Goal: Transaction & Acquisition: Purchase product/service

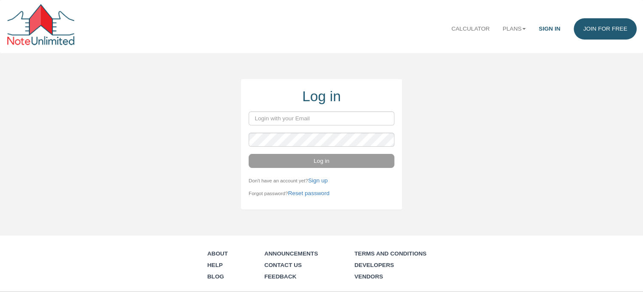
type input "[PERSON_NAME][EMAIL_ADDRESS][PERSON_NAME][DOMAIN_NAME]"
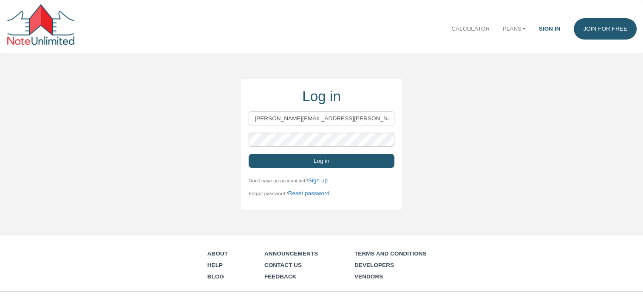
click at [317, 164] on button "Log in" at bounding box center [322, 161] width 146 height 14
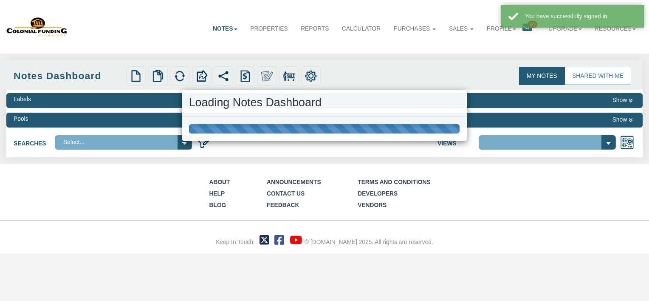
select select "316"
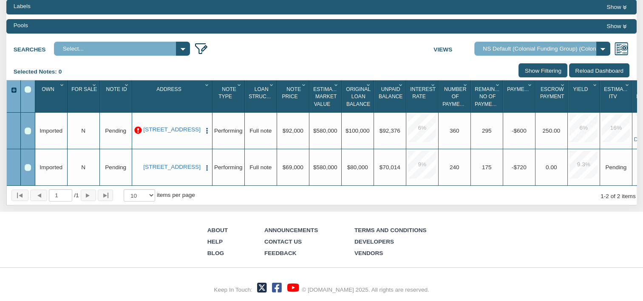
scroll to position [102, 0]
click at [639, 70] on div "My Notes Shared with Me Notes Dashboard Upload Notes Upload NODs Verify Mapping…" at bounding box center [321, 86] width 643 height 238
click at [182, 42] on select "Select..." at bounding box center [122, 49] width 136 height 14
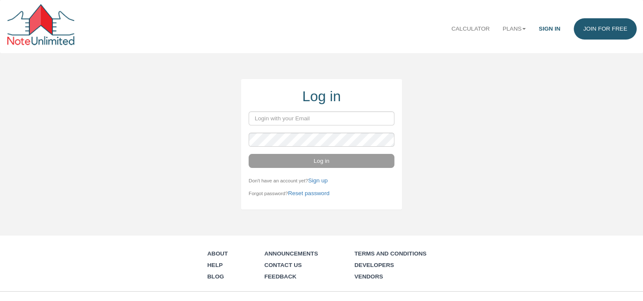
type input "terry.heilman@comcast.net"
click at [318, 163] on button "Log in" at bounding box center [322, 161] width 146 height 14
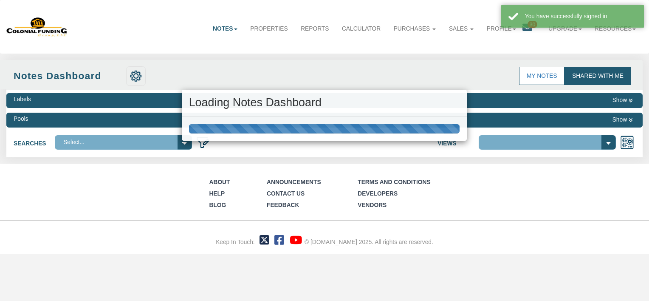
select select "316"
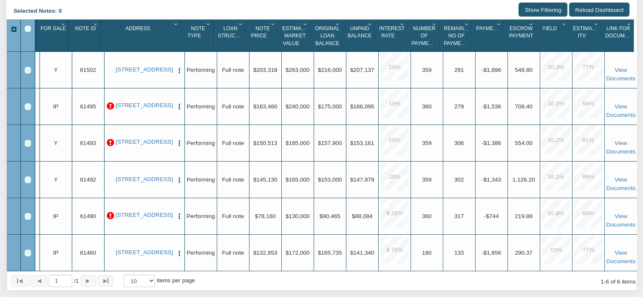
scroll to position [151, 0]
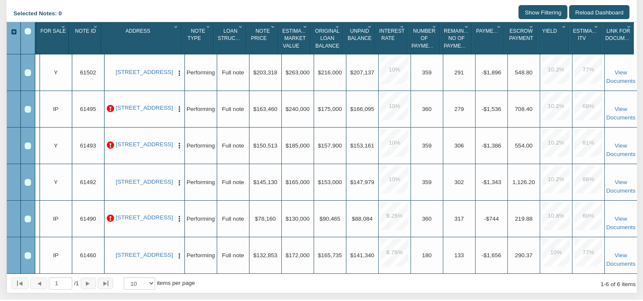
click at [107, 108] on p at bounding box center [111, 109] width 8 height 8
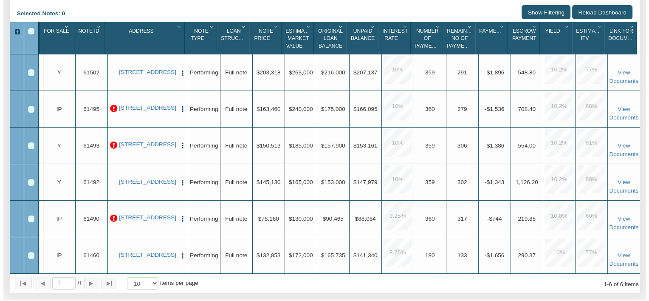
scroll to position [0, 28]
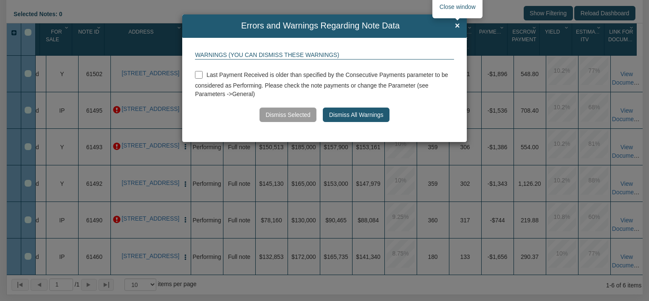
click at [458, 23] on span "×" at bounding box center [457, 25] width 5 height 9
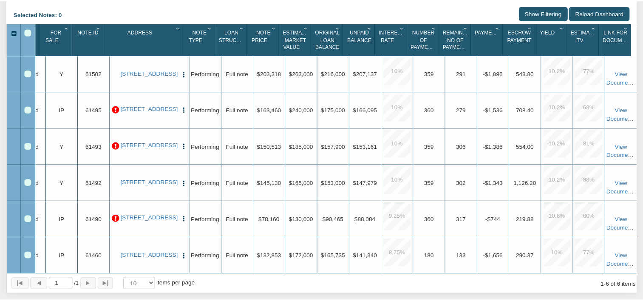
scroll to position [151, 0]
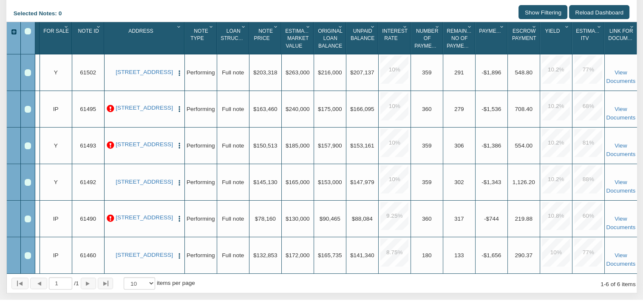
click at [111, 216] on p at bounding box center [111, 219] width 8 height 8
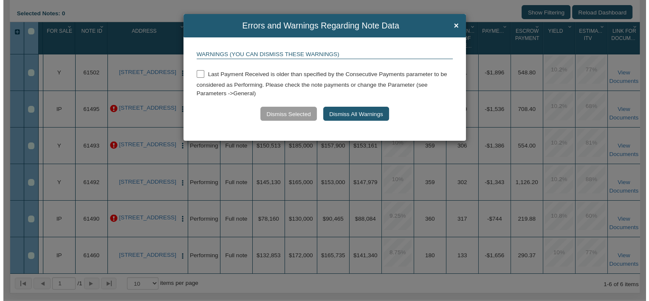
scroll to position [151, 0]
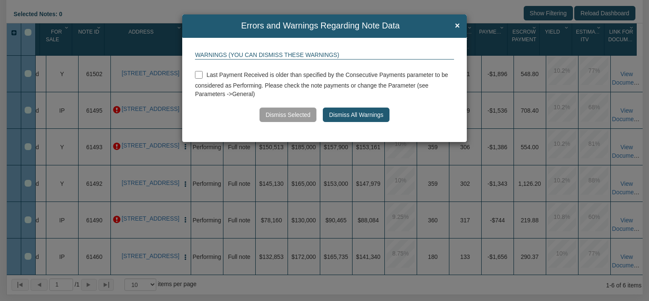
click at [111, 216] on div "Errors and Warnings Regarding Note Data × Warnings (You can dismiss these warni…" at bounding box center [324, 150] width 649 height 301
click at [456, 25] on span "×" at bounding box center [457, 25] width 5 height 9
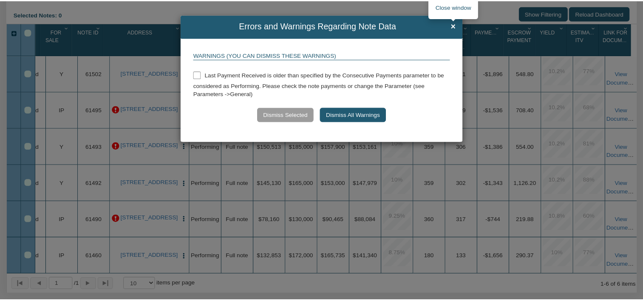
scroll to position [151, 0]
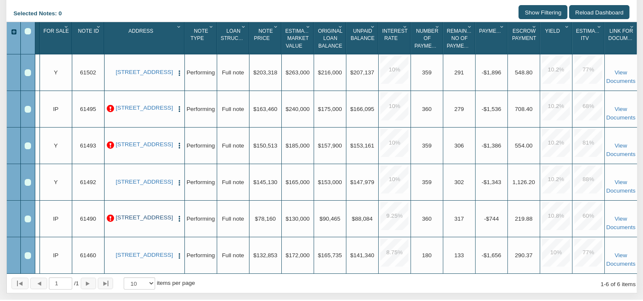
click at [139, 217] on link "1729 Noble Street, Anderson, IN, 46016" at bounding box center [144, 217] width 58 height 7
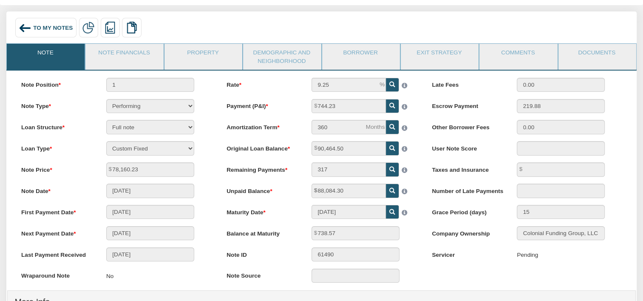
scroll to position [47, 0]
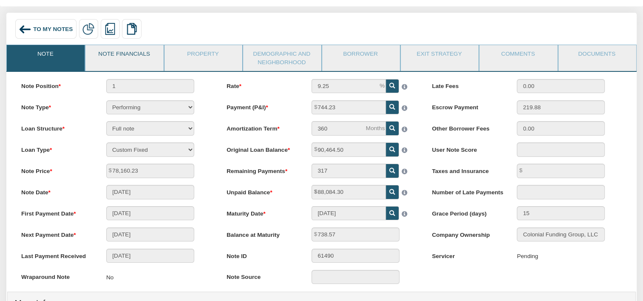
click at [115, 53] on link "Note Financials" at bounding box center [123, 55] width 77 height 21
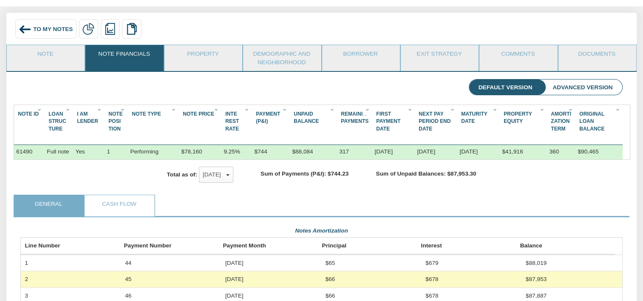
scroll to position [151, 601]
drag, startPoint x: 617, startPoint y: 162, endPoint x: 611, endPoint y: 199, distance: 37.1
click at [611, 195] on div "Total as of: Oct, 2025 x Sep, 2025 Oct, 2025 ✓ Nov, 2025 Dec, 2025 Jan, 2026 Fe…" at bounding box center [322, 177] width 616 height 35
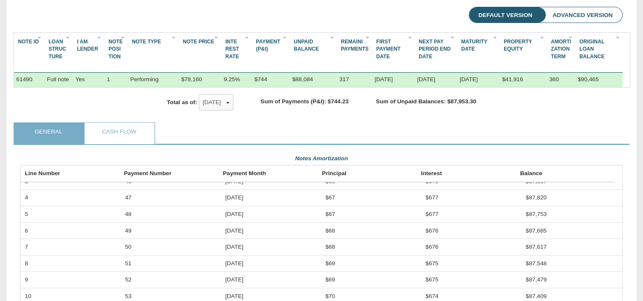
scroll to position [0, 0]
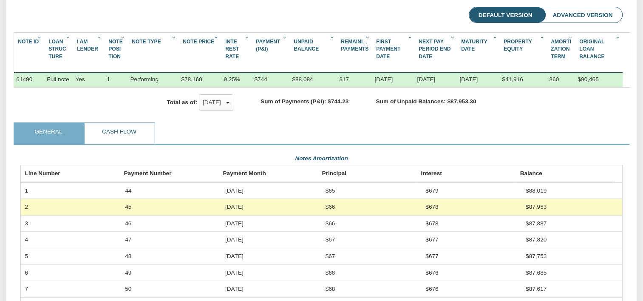
click at [111, 140] on link "Cash Flow" at bounding box center [119, 133] width 69 height 21
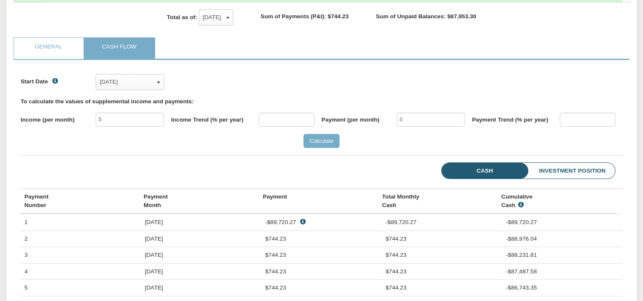
click at [580, 179] on li "Investment Position" at bounding box center [559, 171] width 111 height 16
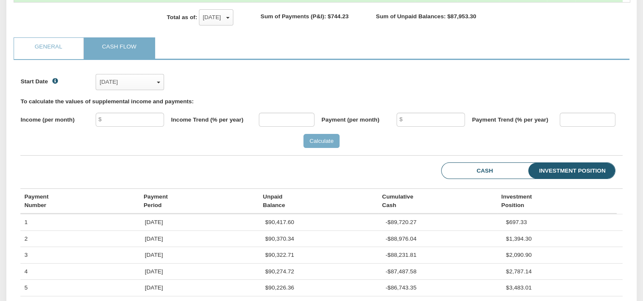
scroll to position [130, 601]
click at [41, 53] on link "General" at bounding box center [48, 48] width 69 height 21
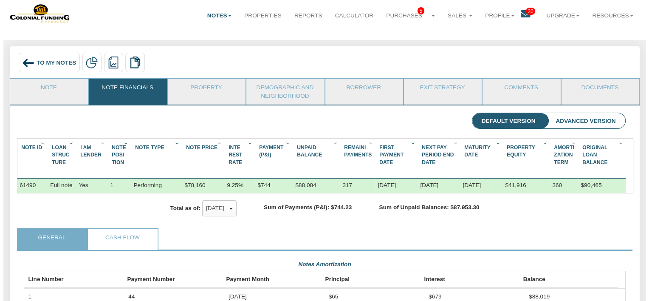
scroll to position [14, 0]
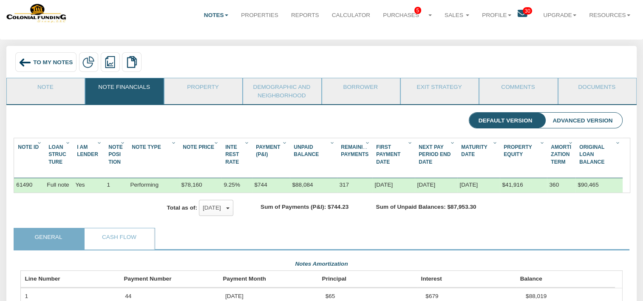
click at [518, 12] on icon at bounding box center [523, 14] width 10 height 10
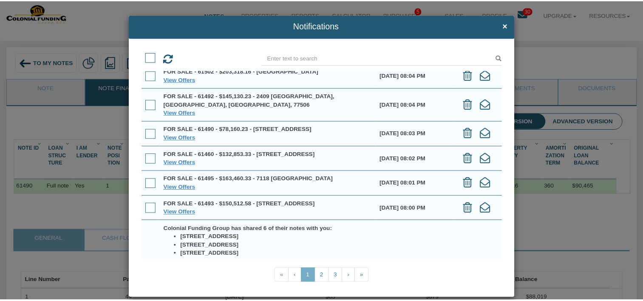
scroll to position [0, 0]
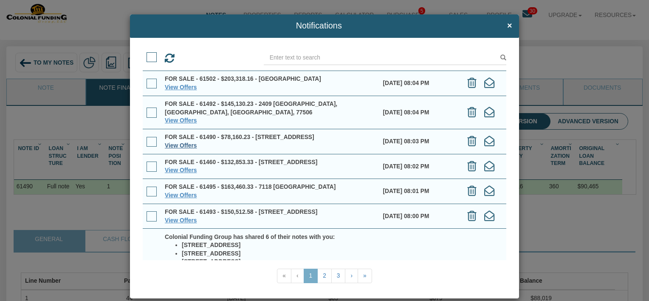
click at [168, 142] on link "View Offers" at bounding box center [181, 145] width 32 height 6
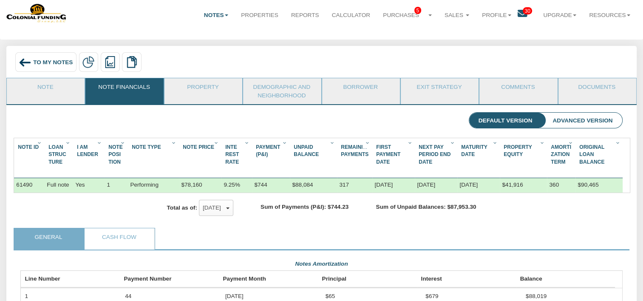
scroll to position [424890, 424439]
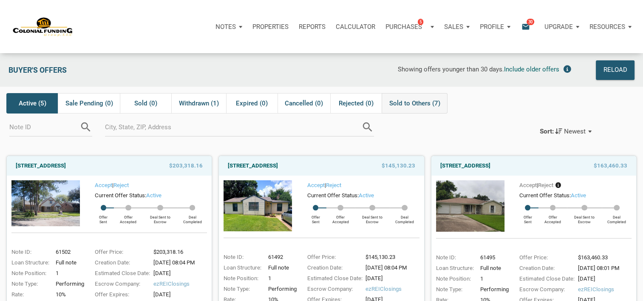
click at [417, 98] on div "Sold to Others (7)" at bounding box center [415, 103] width 66 height 20
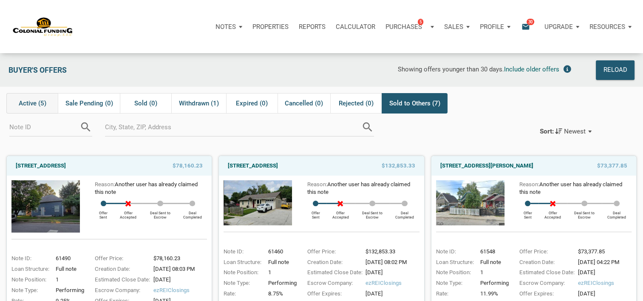
click at [36, 101] on span "Active (5)" at bounding box center [33, 103] width 28 height 10
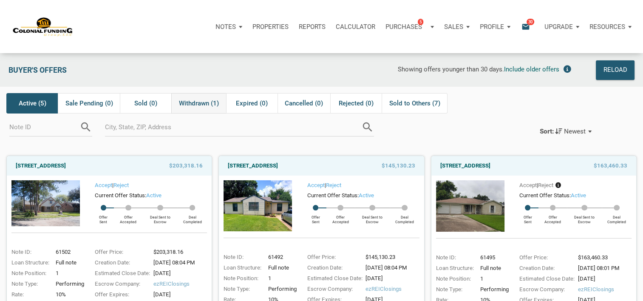
click at [198, 103] on span "Withdrawn (1)" at bounding box center [199, 103] width 40 height 10
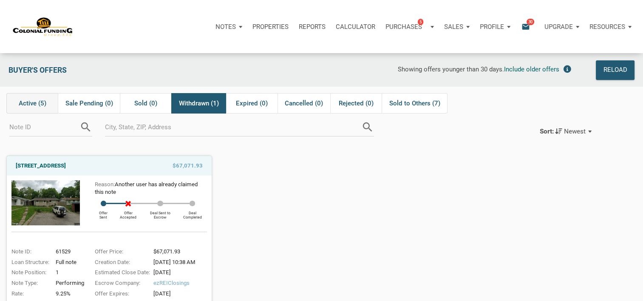
click at [32, 102] on span "Active (5)" at bounding box center [33, 103] width 28 height 10
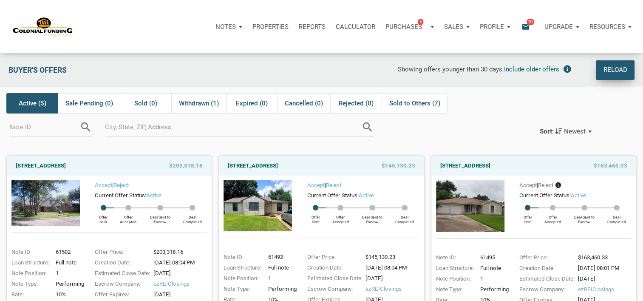
click at [621, 67] on div "Reload" at bounding box center [615, 69] width 24 height 11
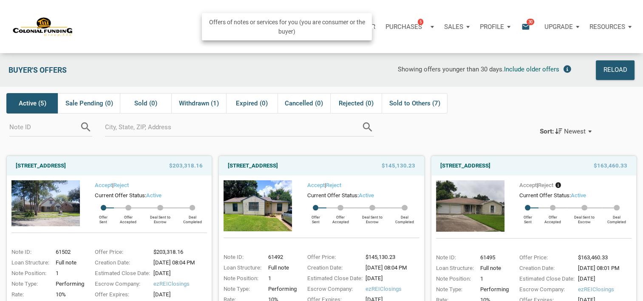
click at [407, 26] on p "Purchases" at bounding box center [404, 27] width 37 height 8
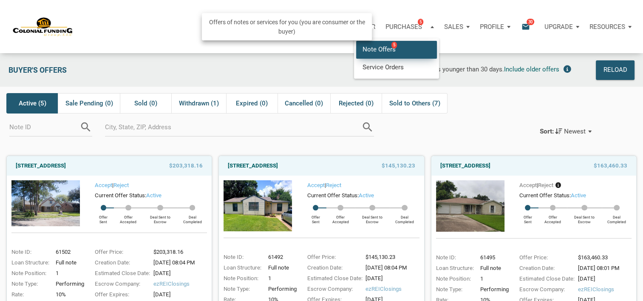
click at [388, 49] on link "Note Offers 5" at bounding box center [396, 49] width 81 height 17
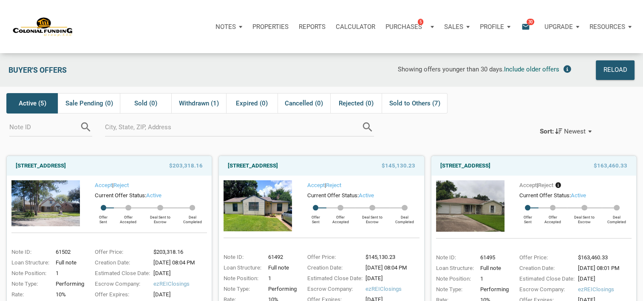
click at [525, 23] on icon "email" at bounding box center [526, 27] width 10 height 10
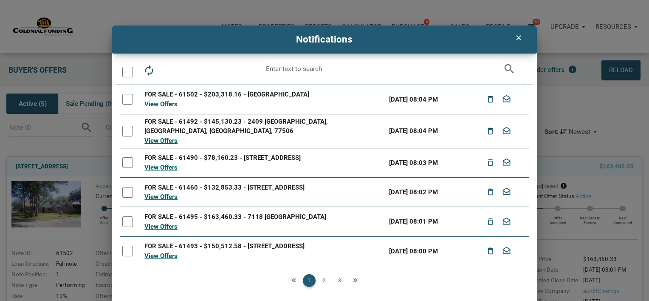
click at [323, 281] on link "2" at bounding box center [324, 280] width 13 height 13
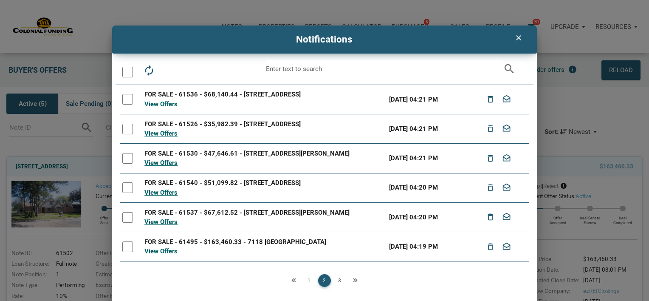
click at [340, 281] on link "3" at bounding box center [340, 280] width 13 height 13
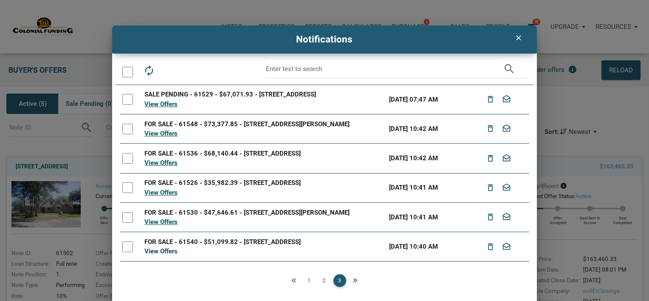
click at [151, 255] on link "View Offers" at bounding box center [161, 251] width 33 height 8
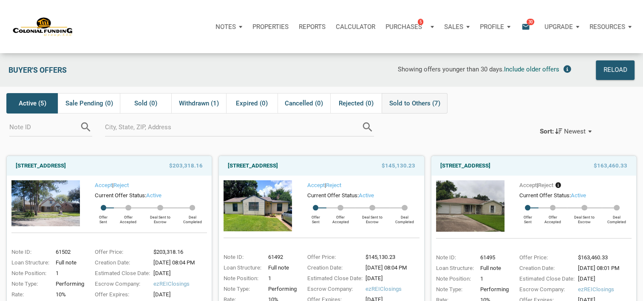
click at [405, 101] on span "Sold to Others (7)" at bounding box center [414, 103] width 51 height 10
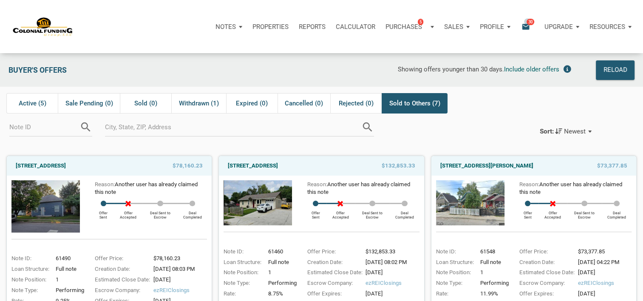
click at [527, 21] on span "30" at bounding box center [531, 21] width 8 height 7
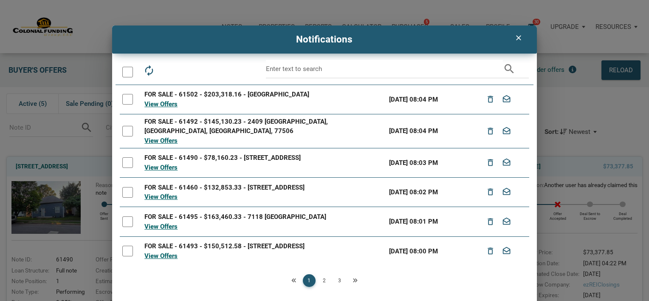
click at [515, 36] on icon "clear" at bounding box center [519, 38] width 10 height 9
